Goal: Find specific page/section: Find specific page/section

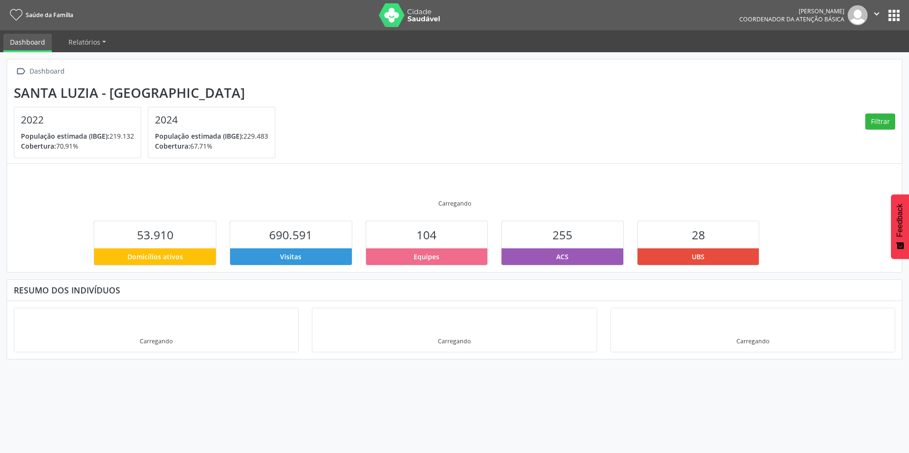
click at [895, 12] on button "apps" at bounding box center [894, 15] width 17 height 17
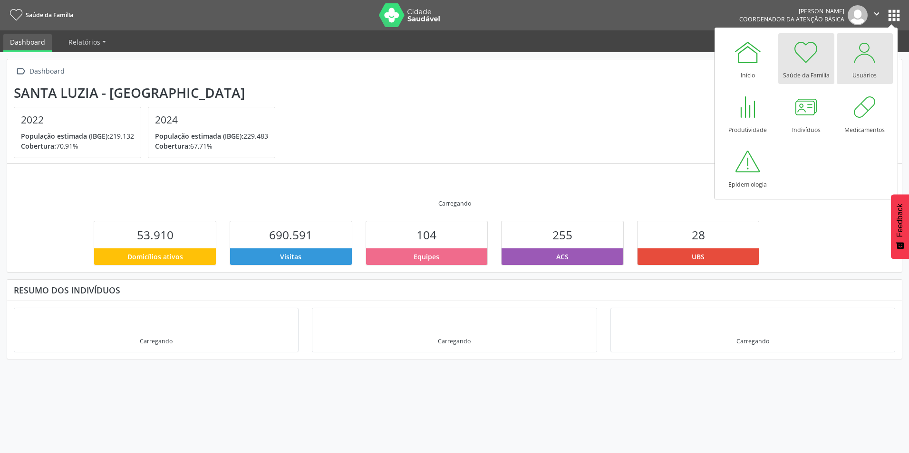
click at [860, 68] on div "Usuários" at bounding box center [864, 73] width 24 height 13
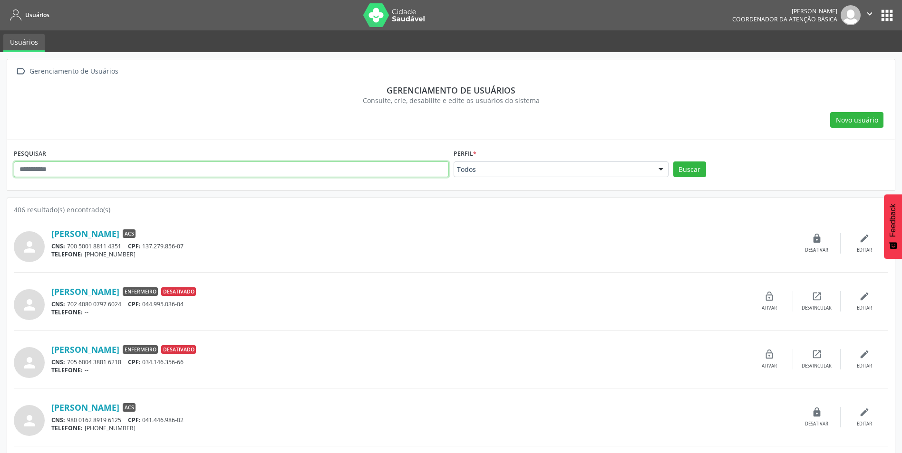
click at [107, 167] on input "text" at bounding box center [231, 170] width 435 height 16
type input "*******"
click at [673, 162] on button "Buscar" at bounding box center [689, 170] width 33 height 16
click at [115, 295] on link "Jessica Keli dos Santos" at bounding box center [85, 292] width 68 height 10
